Goal: Information Seeking & Learning: Learn about a topic

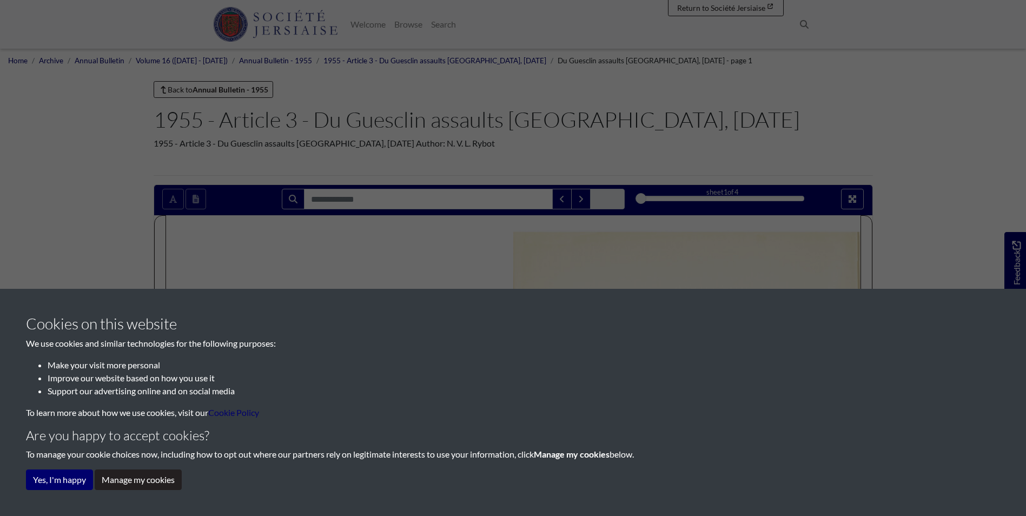
click at [561, 250] on div "Cookies on this website We use cookies and similar technologies for the followi…" at bounding box center [513, 258] width 1026 height 516
click at [110, 483] on button "Manage my cookies" at bounding box center [138, 480] width 87 height 21
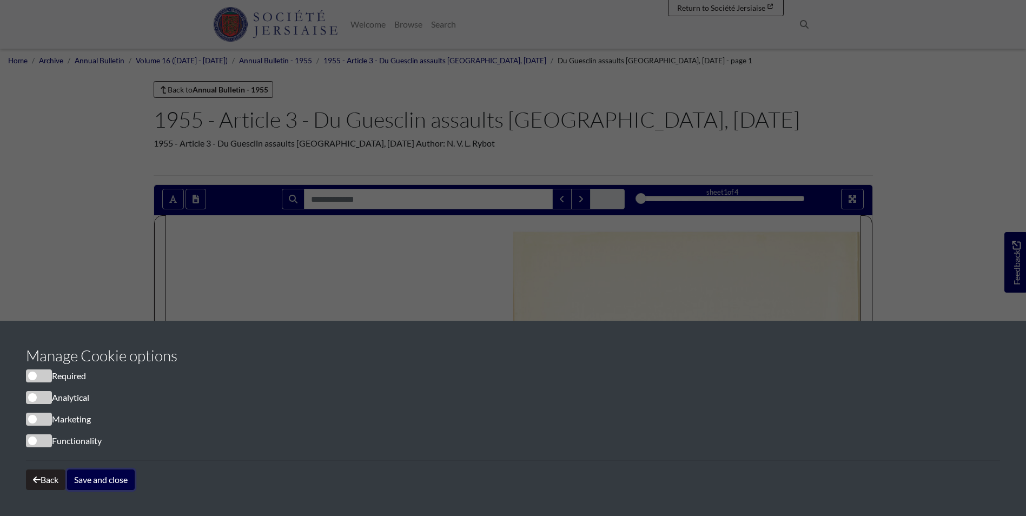
click at [117, 479] on button "Save and close" at bounding box center [101, 480] width 68 height 21
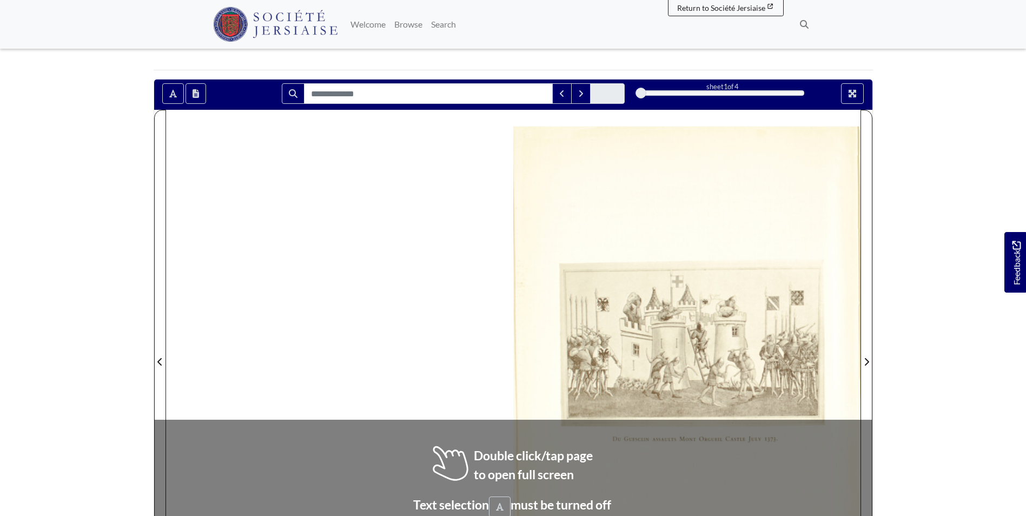
scroll to position [216, 0]
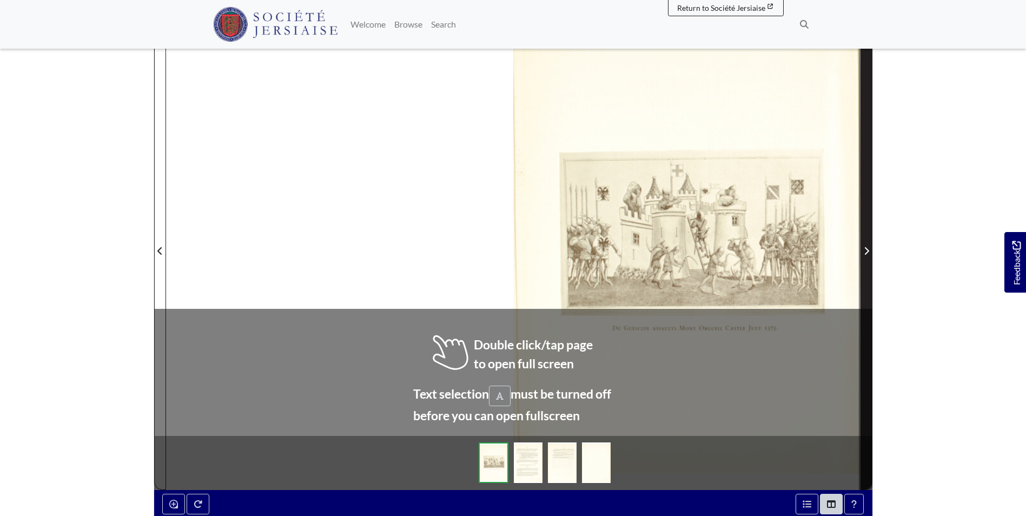
click at [864, 258] on span "Next Page" at bounding box center [866, 251] width 11 height 13
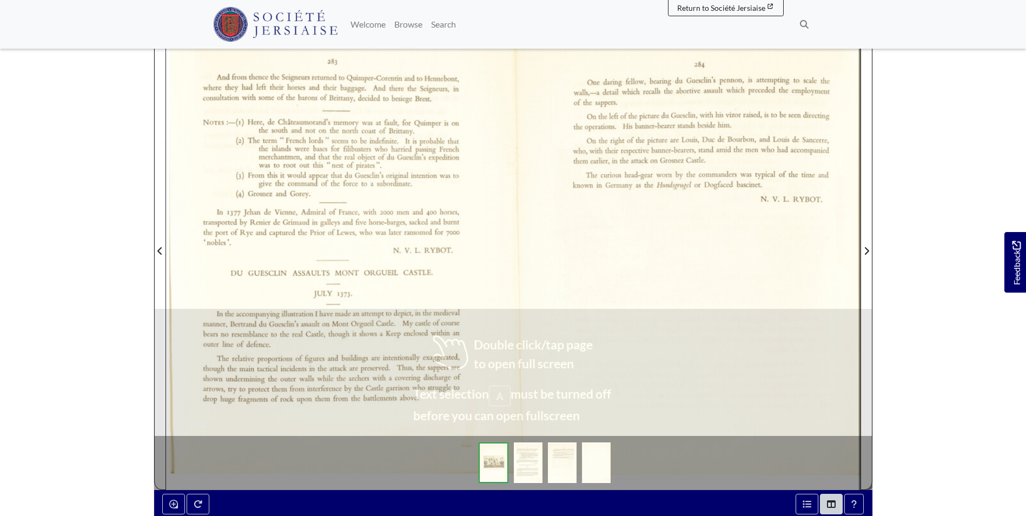
scroll to position [54, 0]
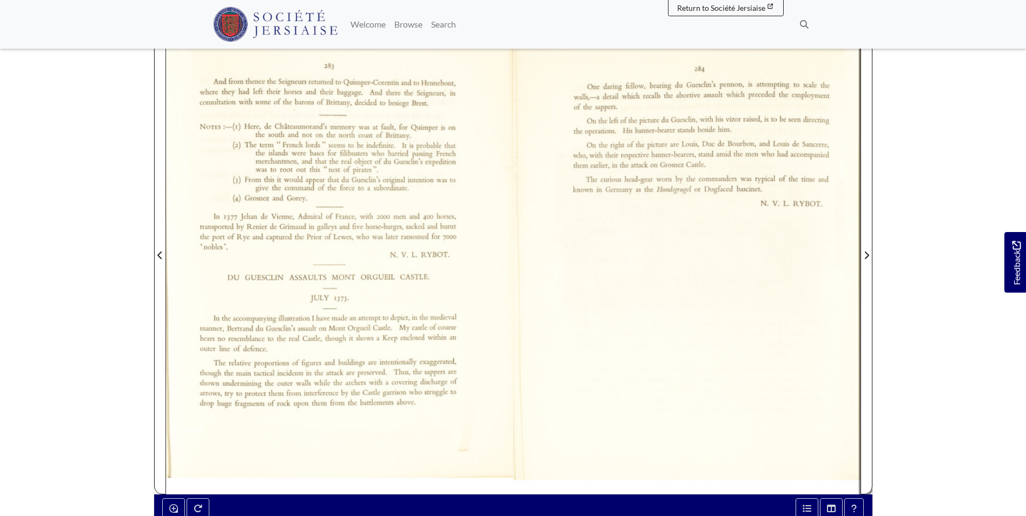
scroll to position [216, 0]
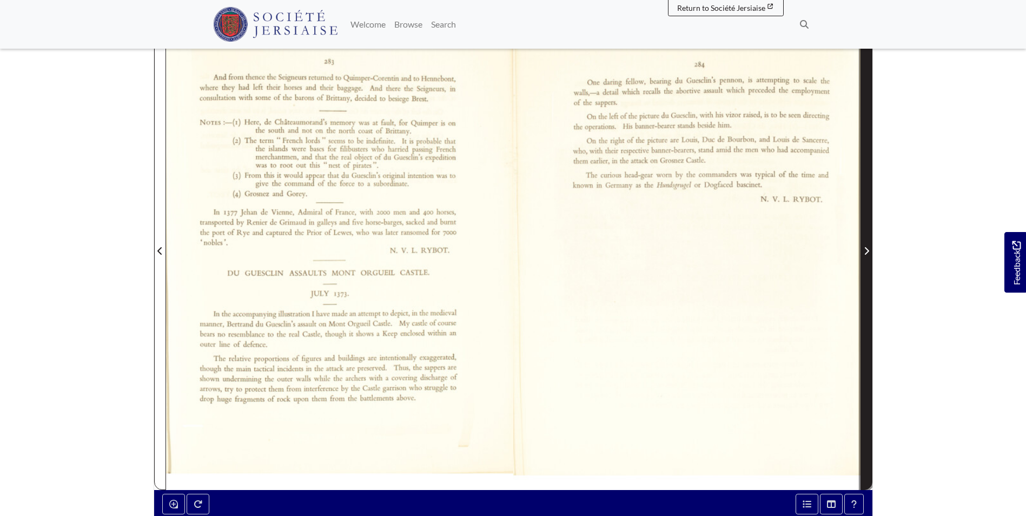
click at [865, 225] on span "Next Page" at bounding box center [866, 244] width 11 height 490
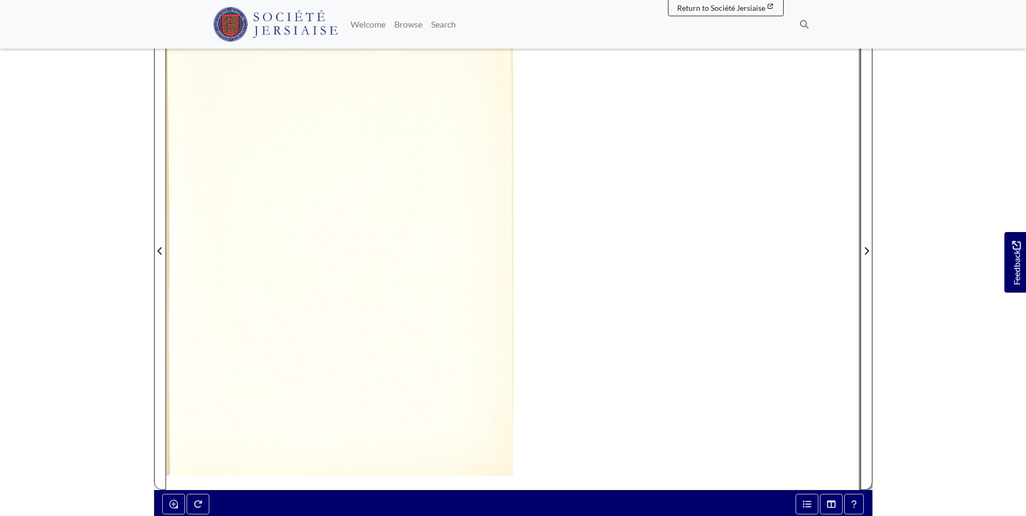
scroll to position [54, 0]
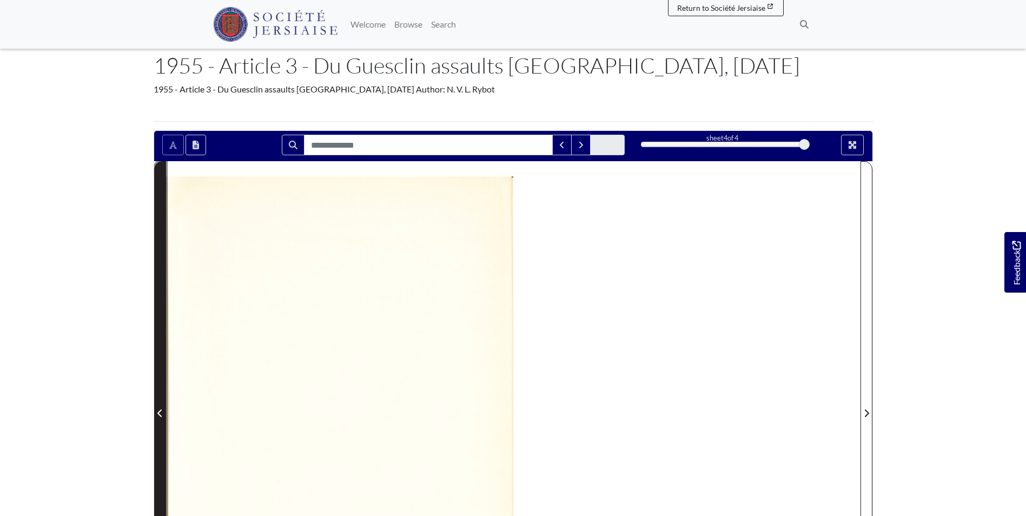
click at [160, 372] on span "Previous Page" at bounding box center [160, 407] width 11 height 490
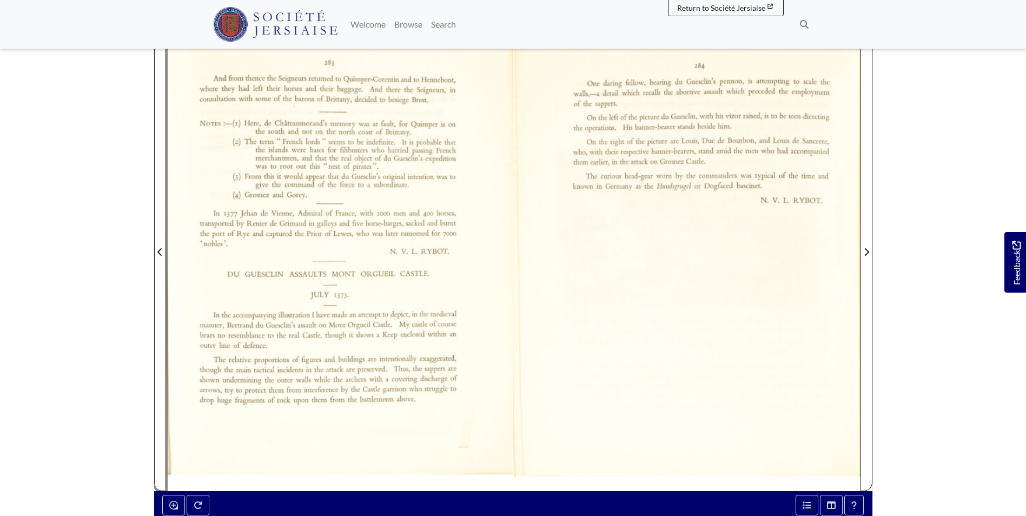
scroll to position [162, 0]
